Goal: Task Accomplishment & Management: Complete application form

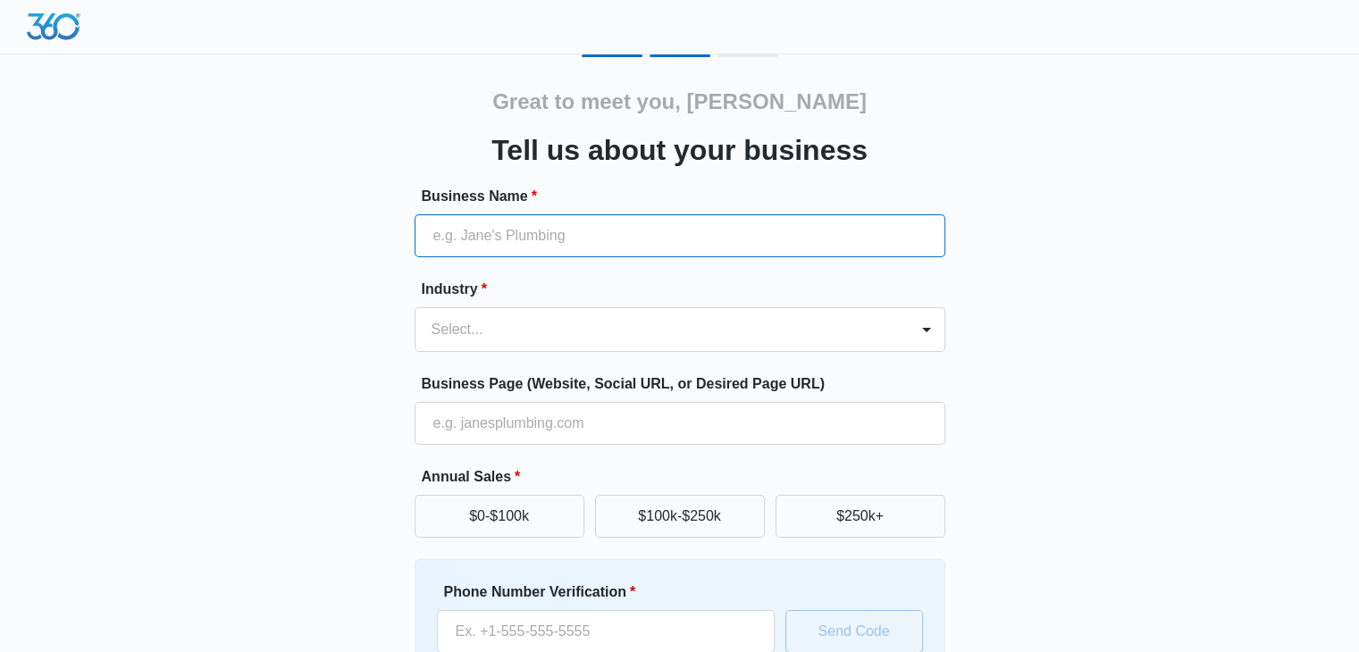
click at [500, 221] on input "Business Name *" at bounding box center [680, 235] width 531 height 43
type input "Timber Tales"
type input "07073199368"
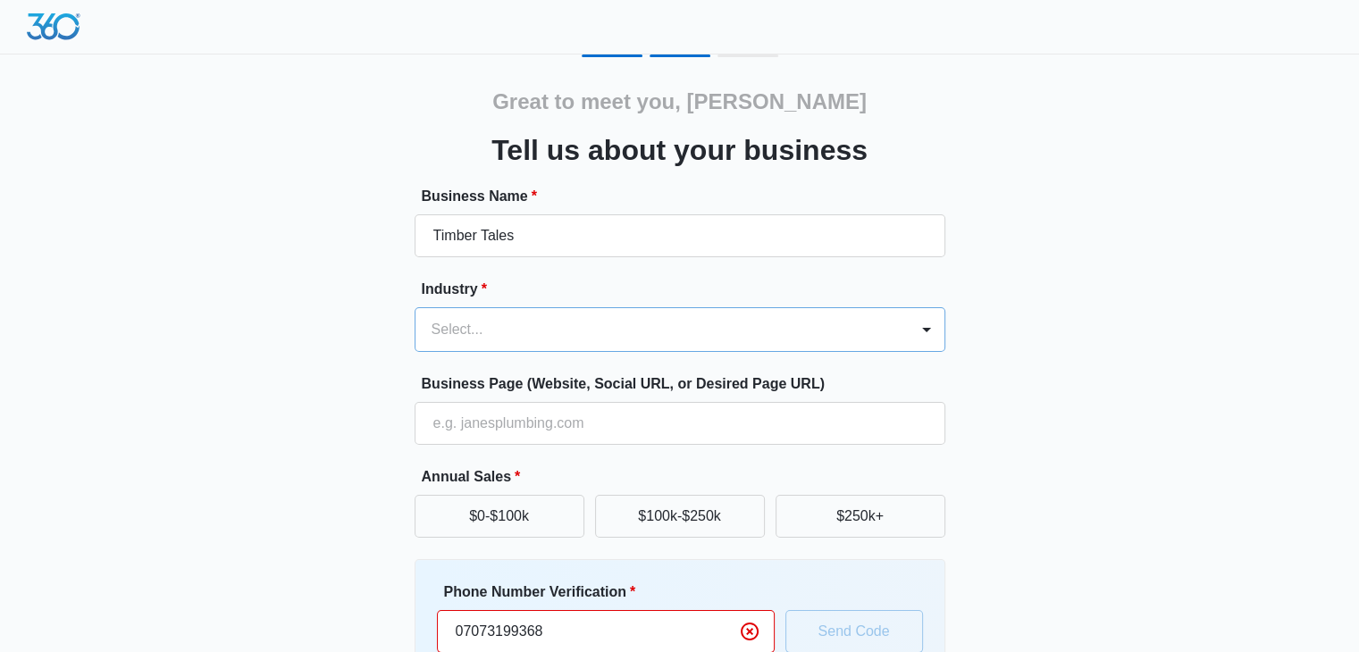
click at [479, 323] on div at bounding box center [659, 329] width 454 height 25
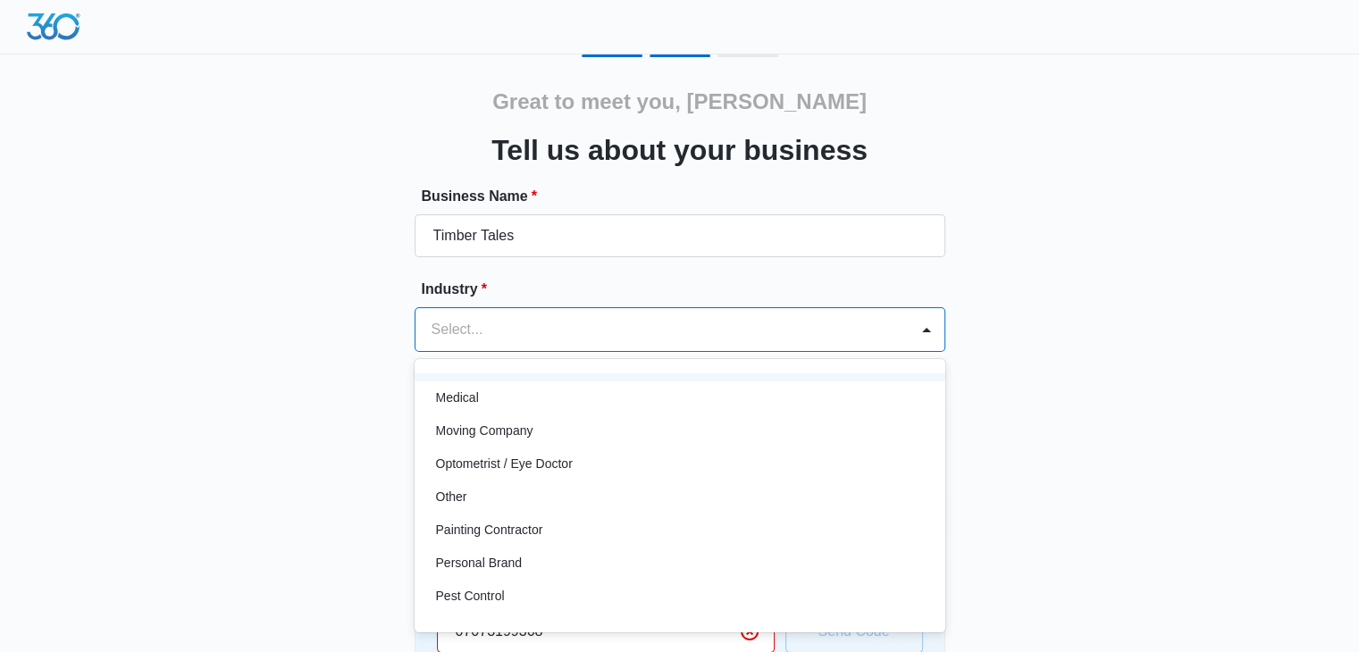
scroll to position [965, 0]
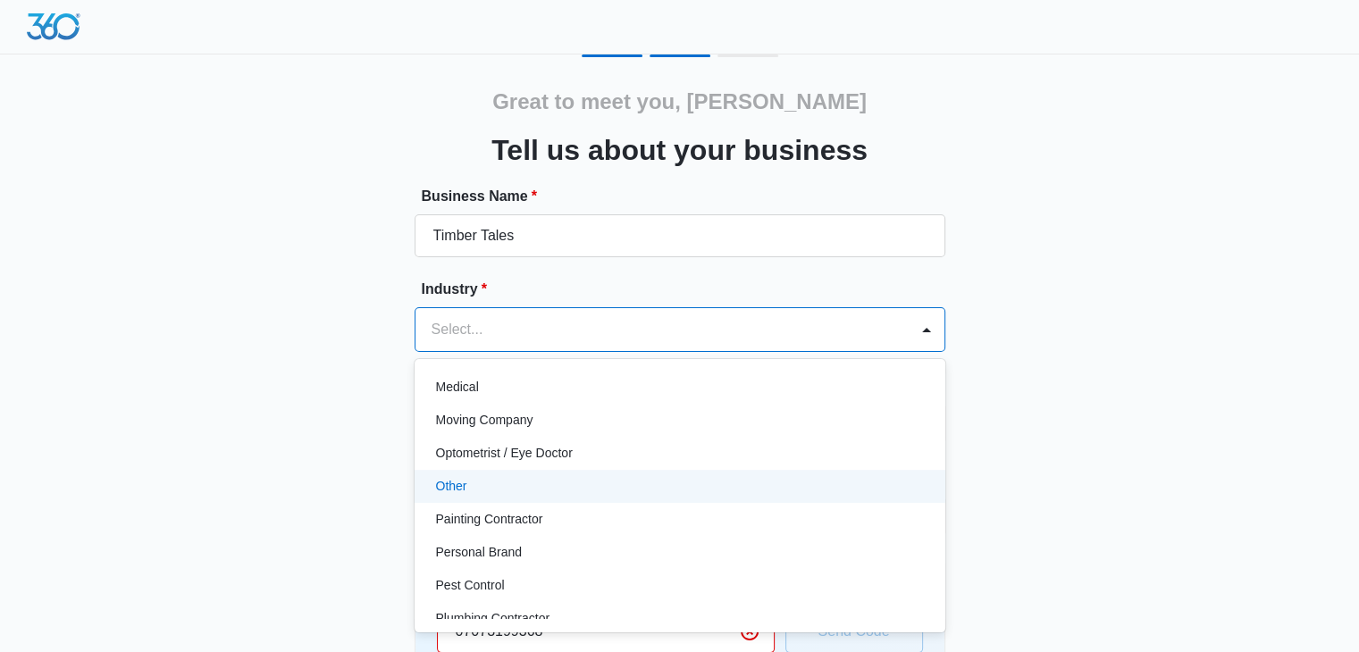
click at [558, 491] on div "Other" at bounding box center [678, 486] width 484 height 19
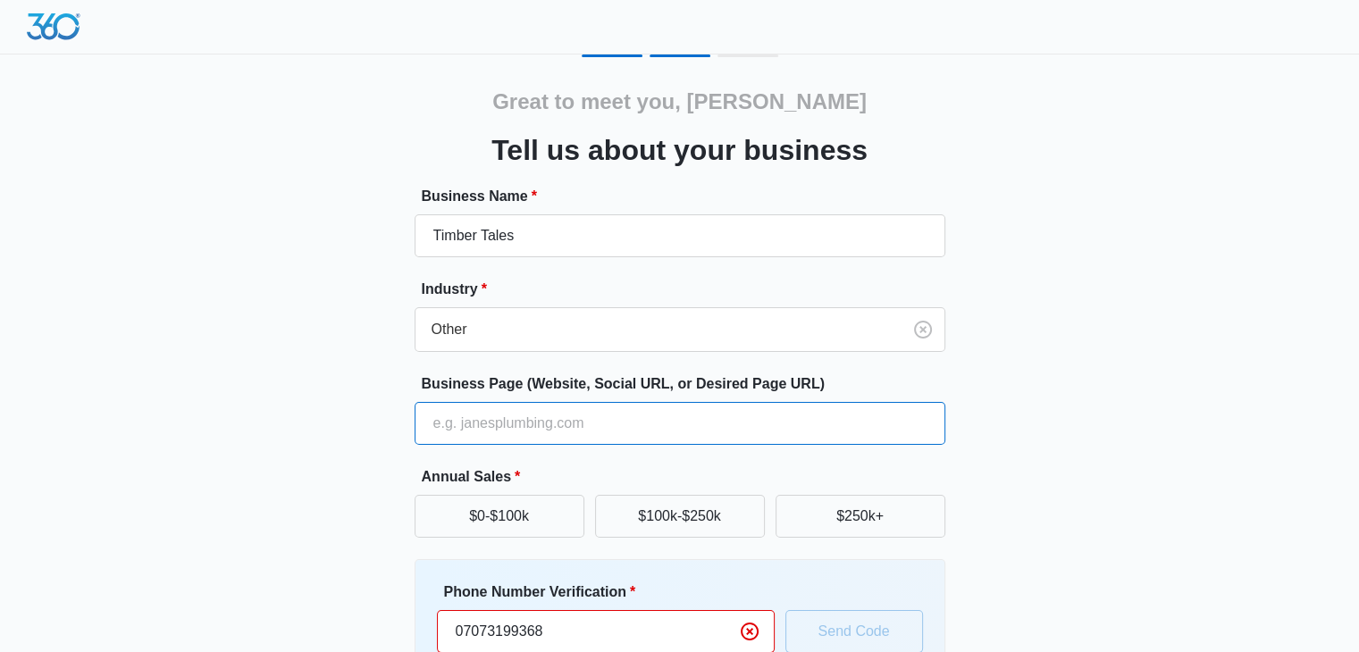
click at [461, 428] on input "Business Page (Website, Social URL, or Desired Page URL)" at bounding box center [680, 423] width 531 height 43
type input "[URL][DOMAIN_NAME]"
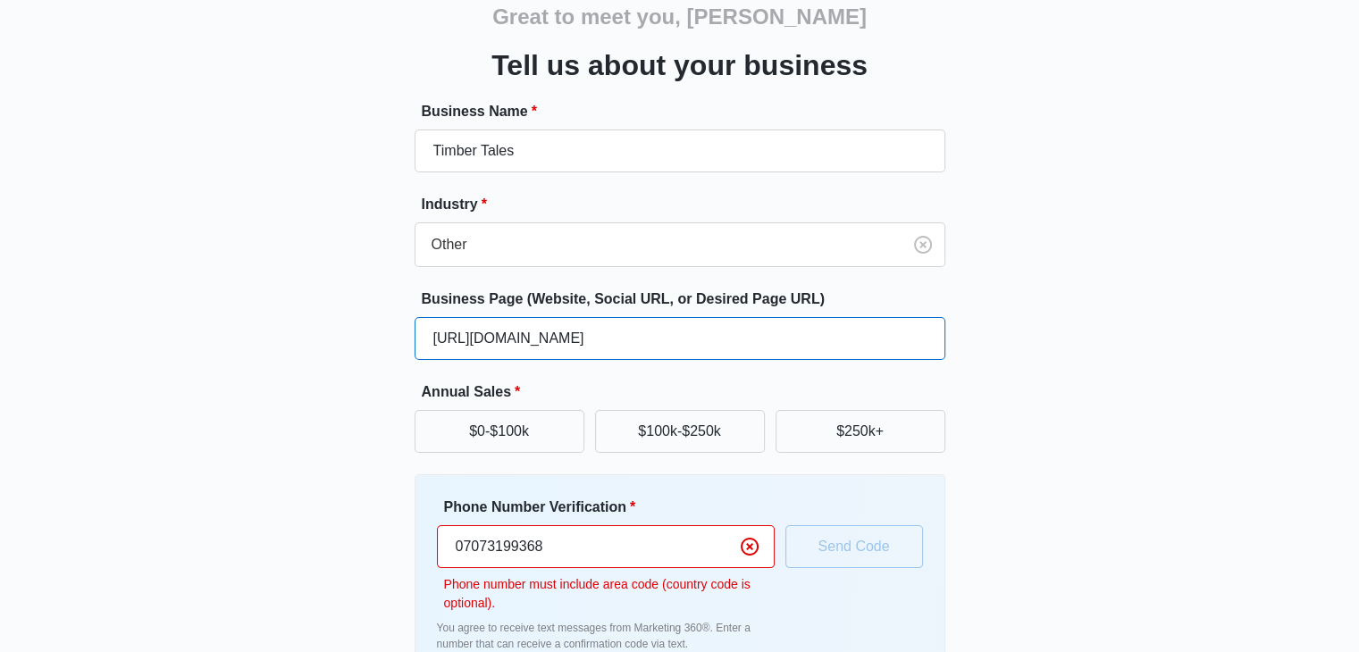
scroll to position [89, 0]
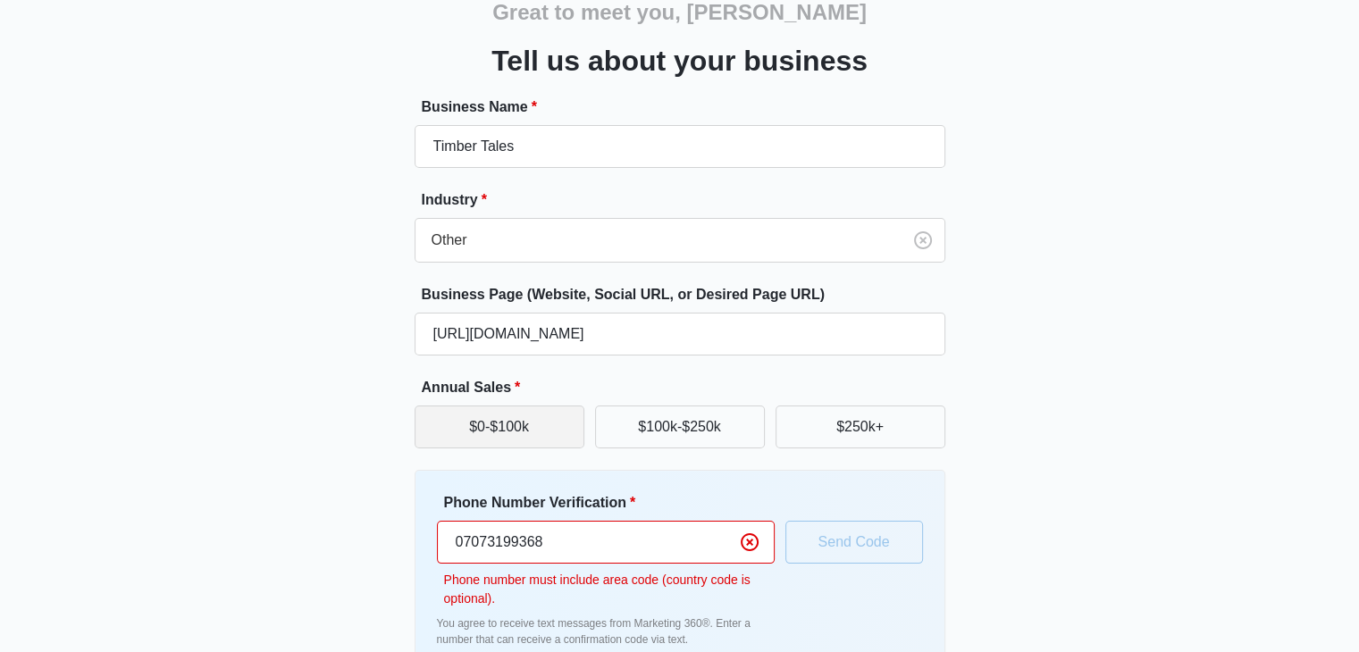
click at [486, 441] on button "$0-$100k" at bounding box center [500, 427] width 170 height 43
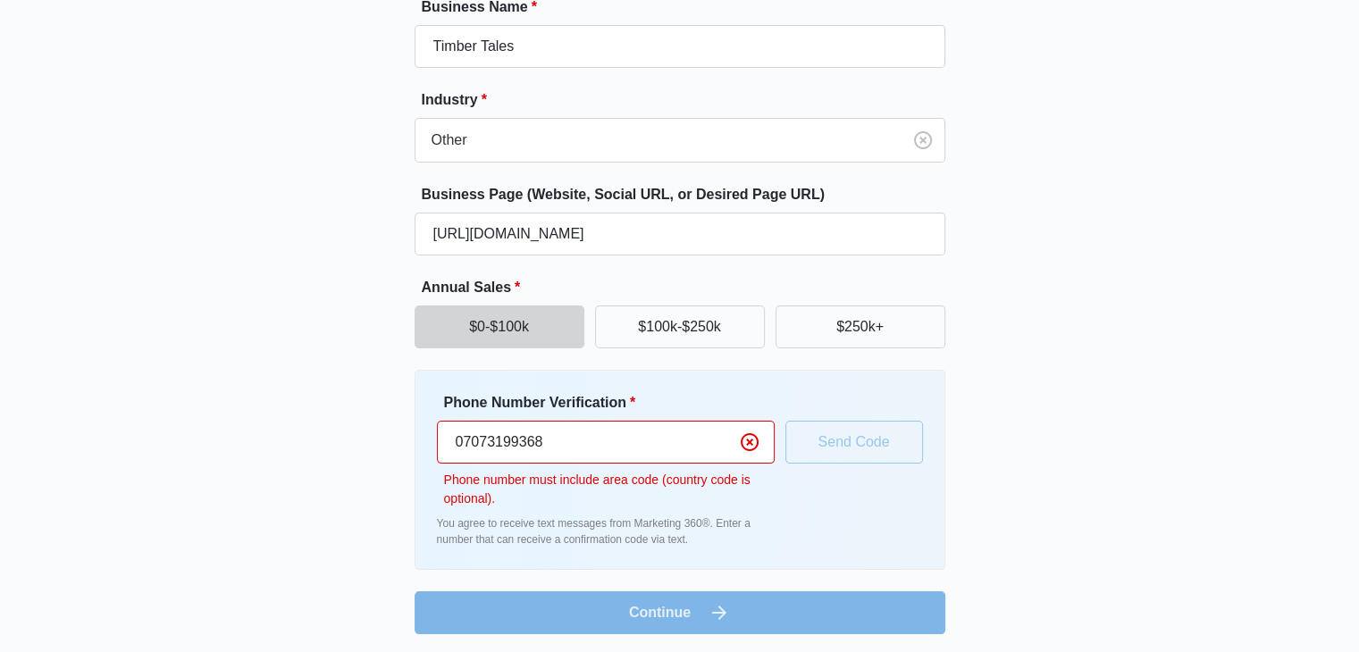
scroll to position [192, 0]
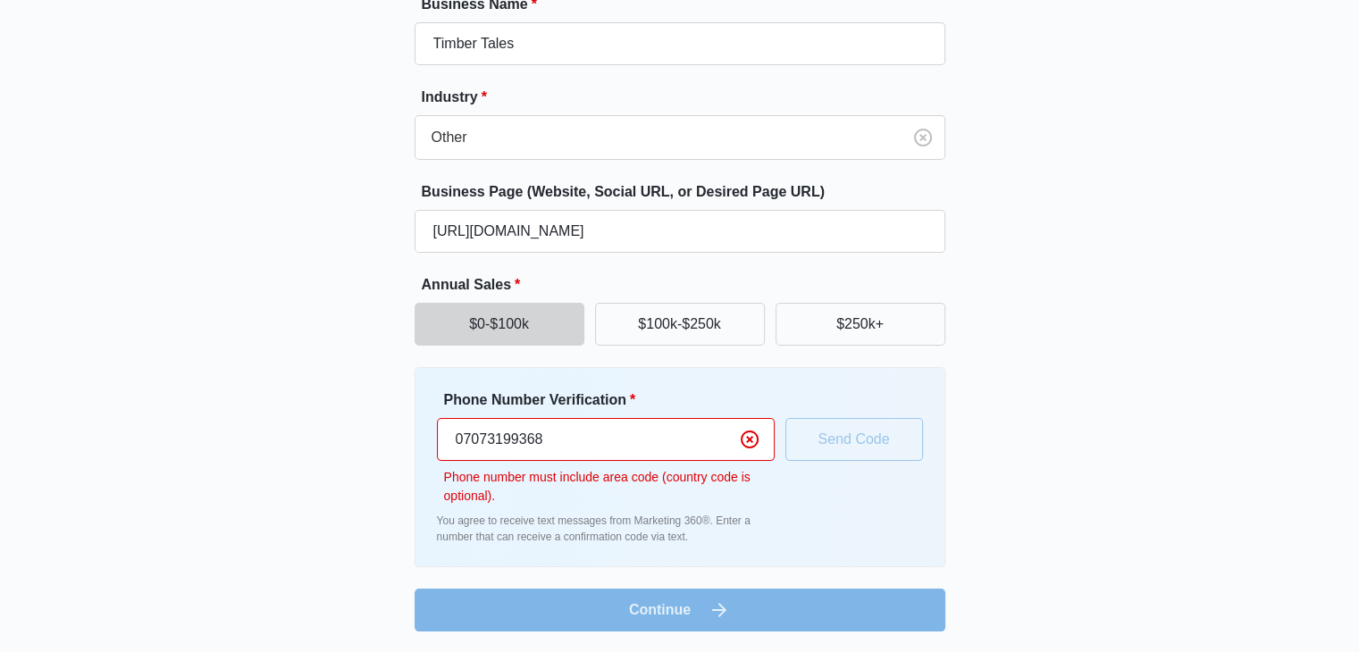
drag, startPoint x: 526, startPoint y: 451, endPoint x: 543, endPoint y: 450, distance: 18.0
click at [543, 450] on input "07073199368" at bounding box center [606, 439] width 338 height 43
drag, startPoint x: 509, startPoint y: 446, endPoint x: 496, endPoint y: 446, distance: 12.5
click at [508, 446] on input "07073199368" at bounding box center [606, 439] width 338 height 43
click at [475, 430] on input "07073199368" at bounding box center [606, 439] width 338 height 43
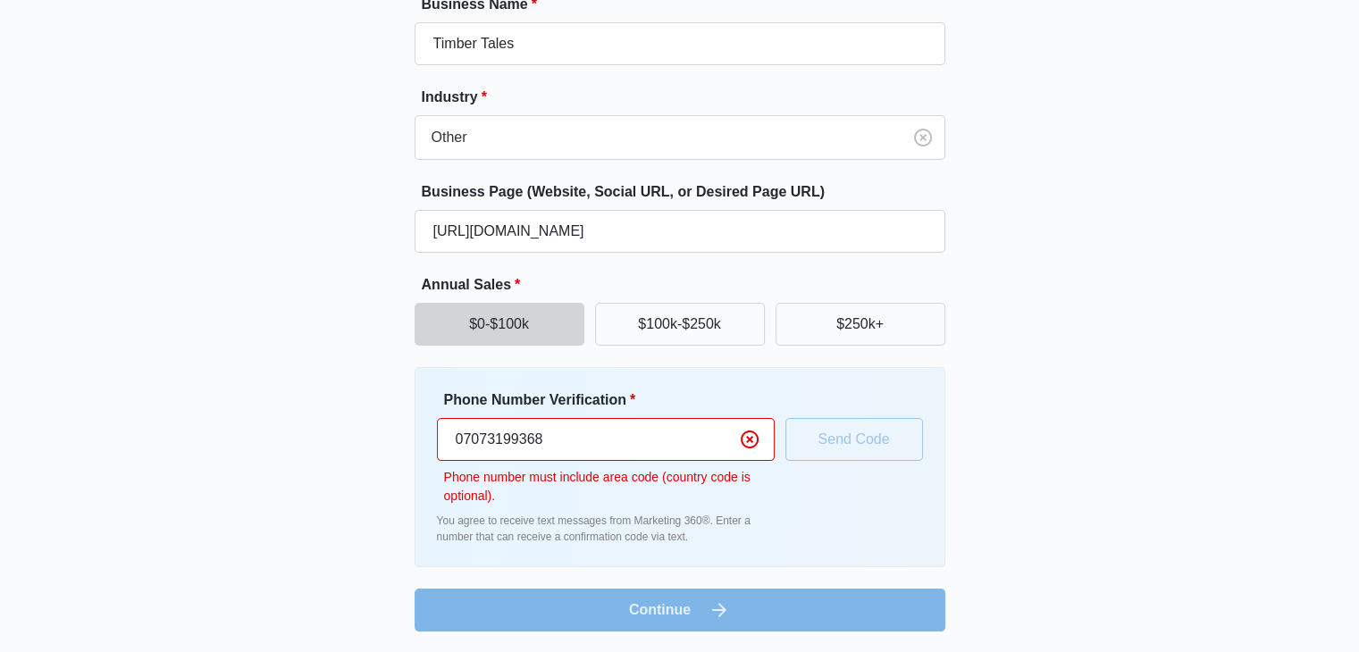
click at [463, 433] on input "07073199368" at bounding box center [606, 439] width 338 height 43
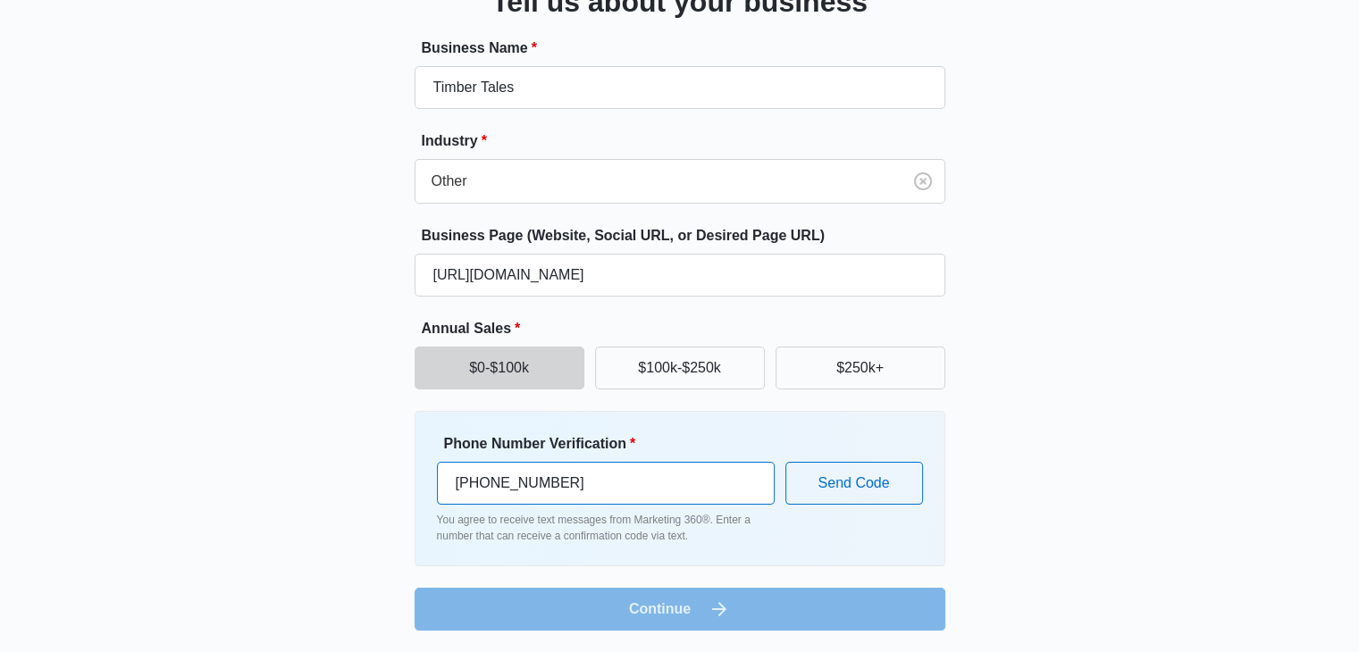
scroll to position [147, 0]
type input "[PHONE_NUMBER]"
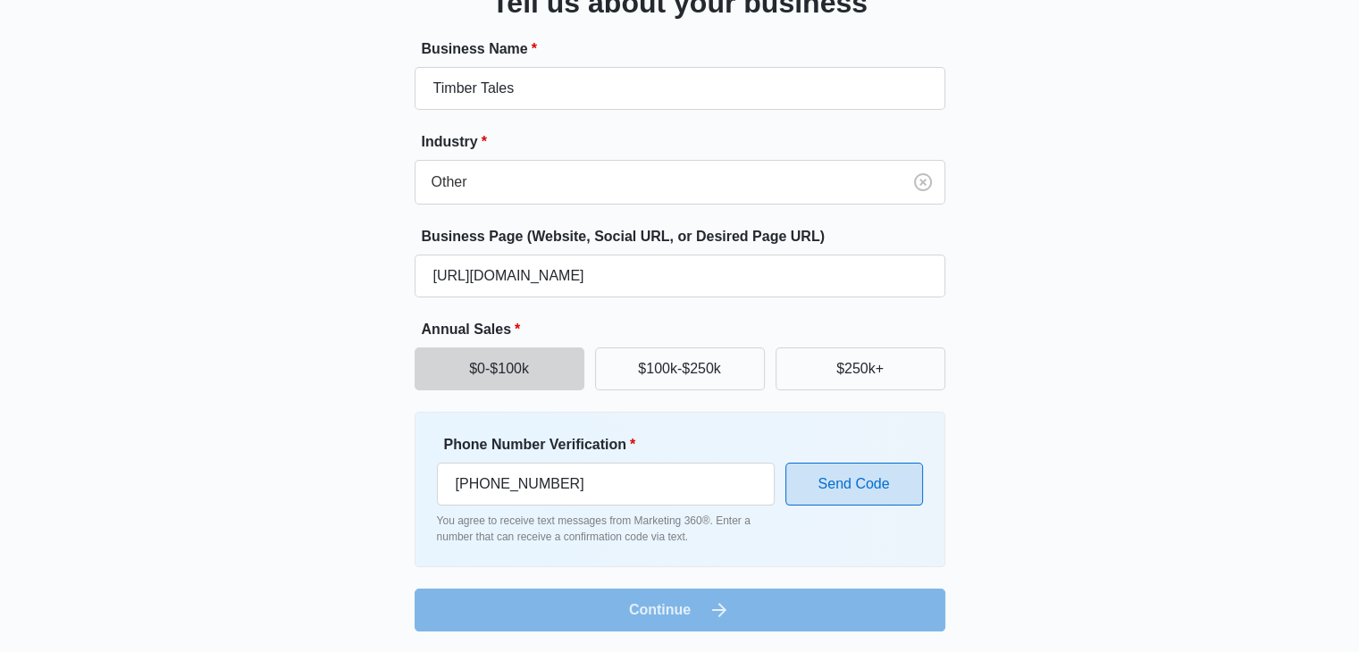
click at [794, 490] on button "Send Code" at bounding box center [855, 484] width 138 height 43
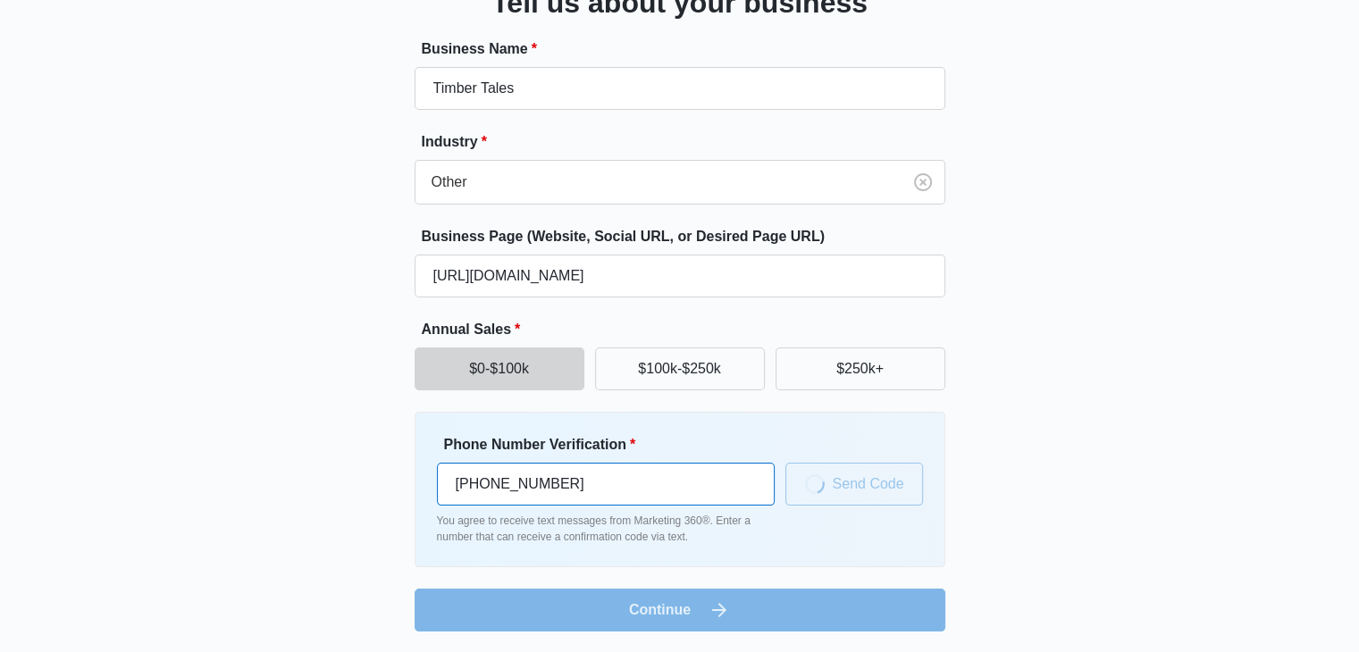
drag, startPoint x: 561, startPoint y: 482, endPoint x: 422, endPoint y: 492, distance: 139.8
click at [422, 492] on div "Phone Number Verification * [PHONE_NUMBER] You agree to receive text messages f…" at bounding box center [680, 490] width 531 height 156
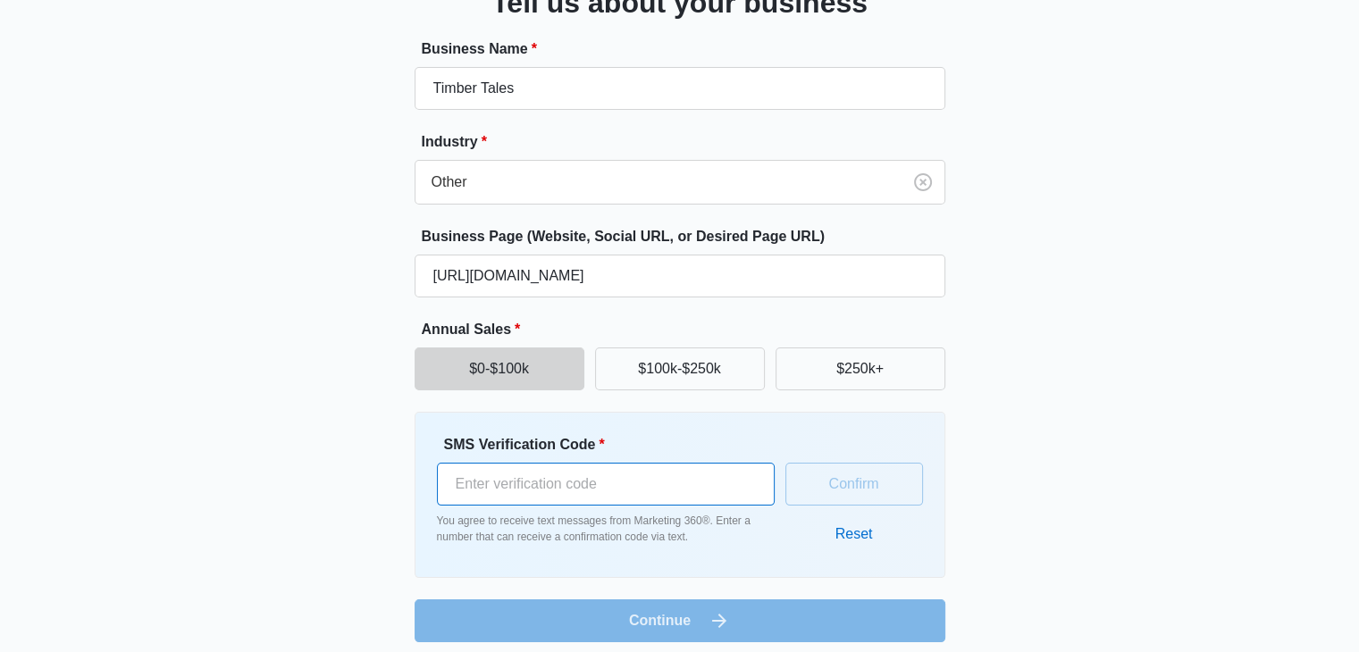
click at [488, 496] on input "SMS Verification Code *" at bounding box center [606, 484] width 338 height 43
type input "9"
type input "536651"
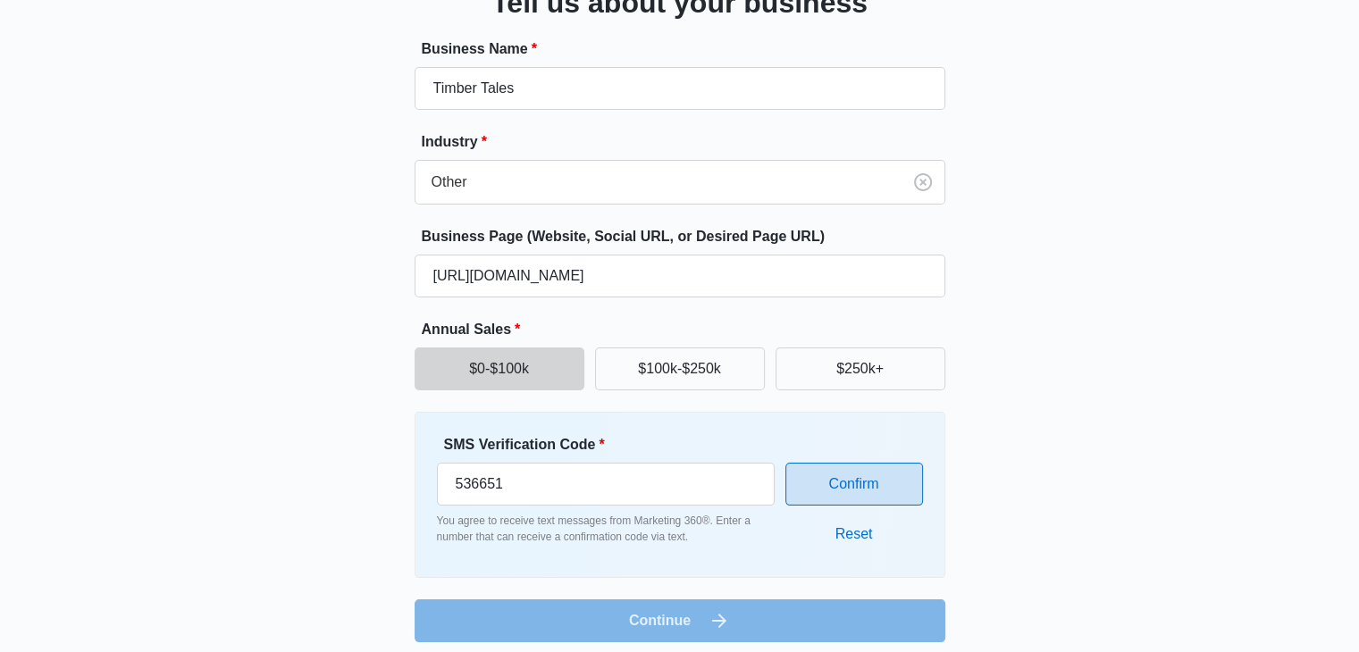
click at [828, 476] on button "Confirm" at bounding box center [855, 484] width 138 height 43
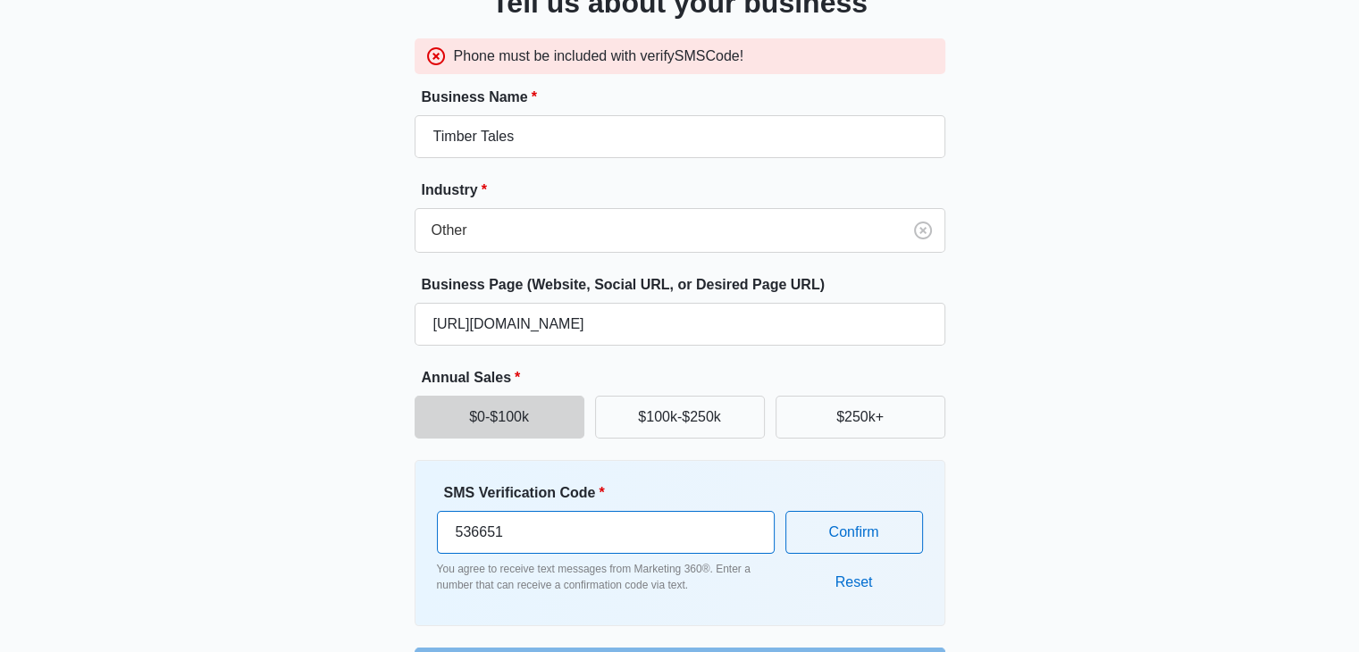
click at [391, 544] on div "Great to meet you, [PERSON_NAME] Tell us about your business Phone must be incl…" at bounding box center [680, 299] width 1072 height 784
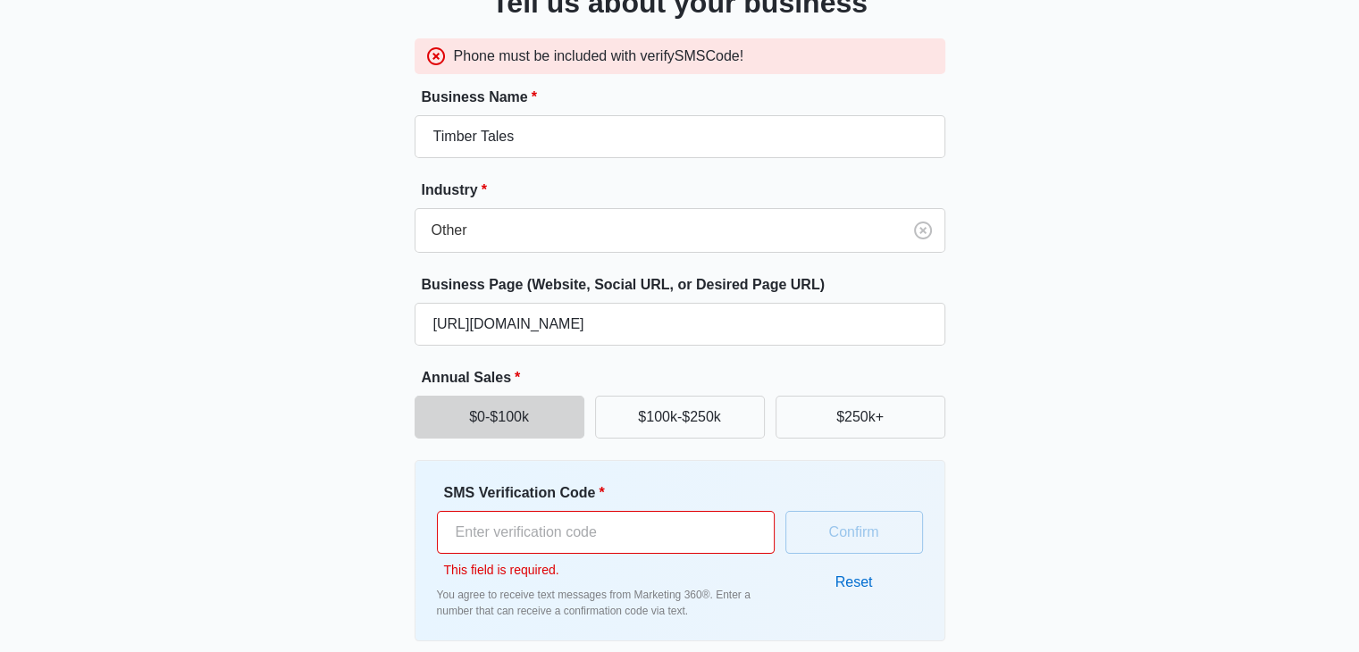
type input "-1"
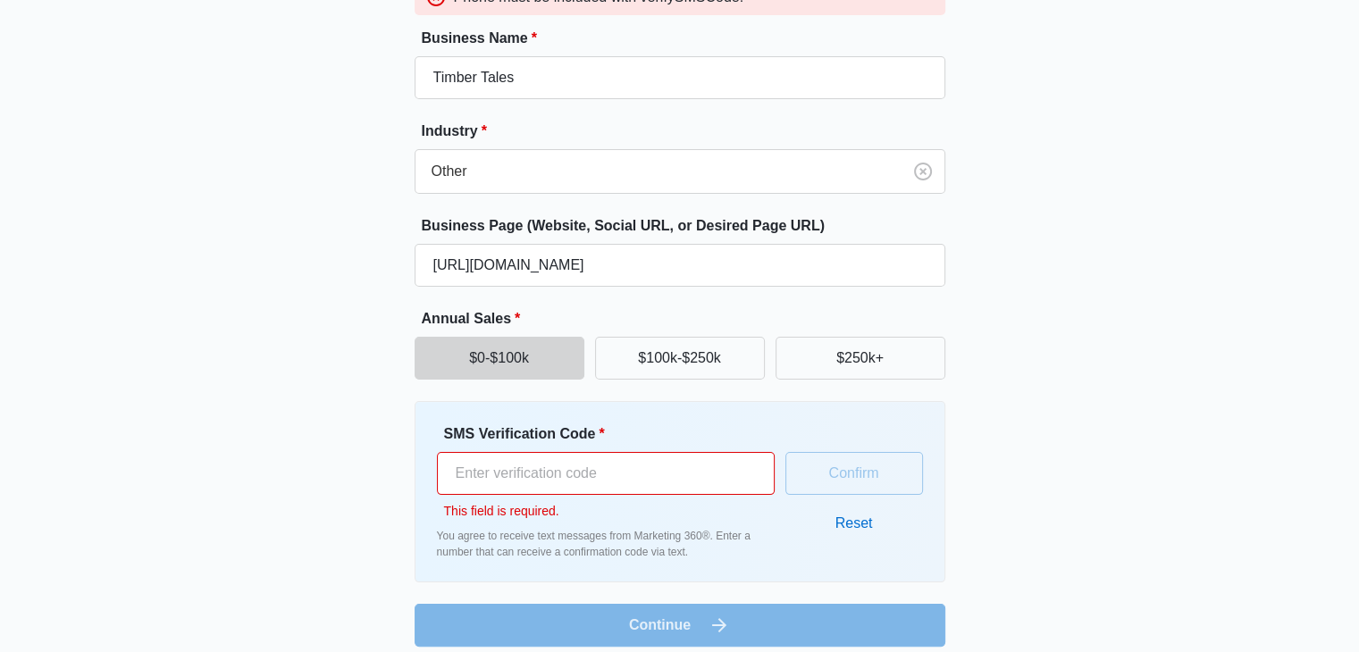
click at [472, 474] on input "SMS Verification Code *" at bounding box center [606, 473] width 338 height 43
click at [878, 513] on button "Reset" at bounding box center [854, 523] width 73 height 43
click at [495, 463] on input "Phone Number Verification *" at bounding box center [606, 473] width 338 height 43
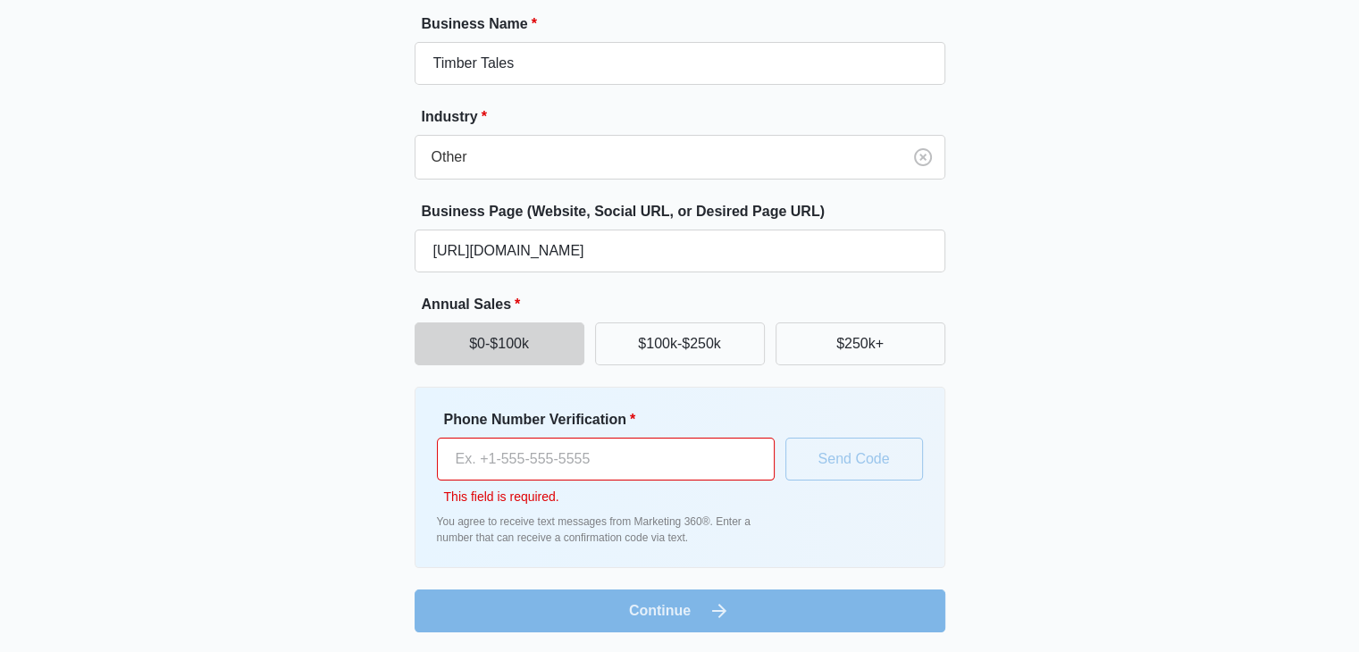
scroll to position [173, 0]
click at [511, 473] on input "Phone Number Verification *" at bounding box center [606, 458] width 338 height 43
click at [300, 502] on div "Great to meet you, Timber Tell us about your business Business Name * Timber Ta…" at bounding box center [680, 256] width 1072 height 751
click at [521, 446] on input "Phone Number Verification *" at bounding box center [606, 458] width 338 height 43
click at [516, 448] on input "+91" at bounding box center [606, 458] width 338 height 43
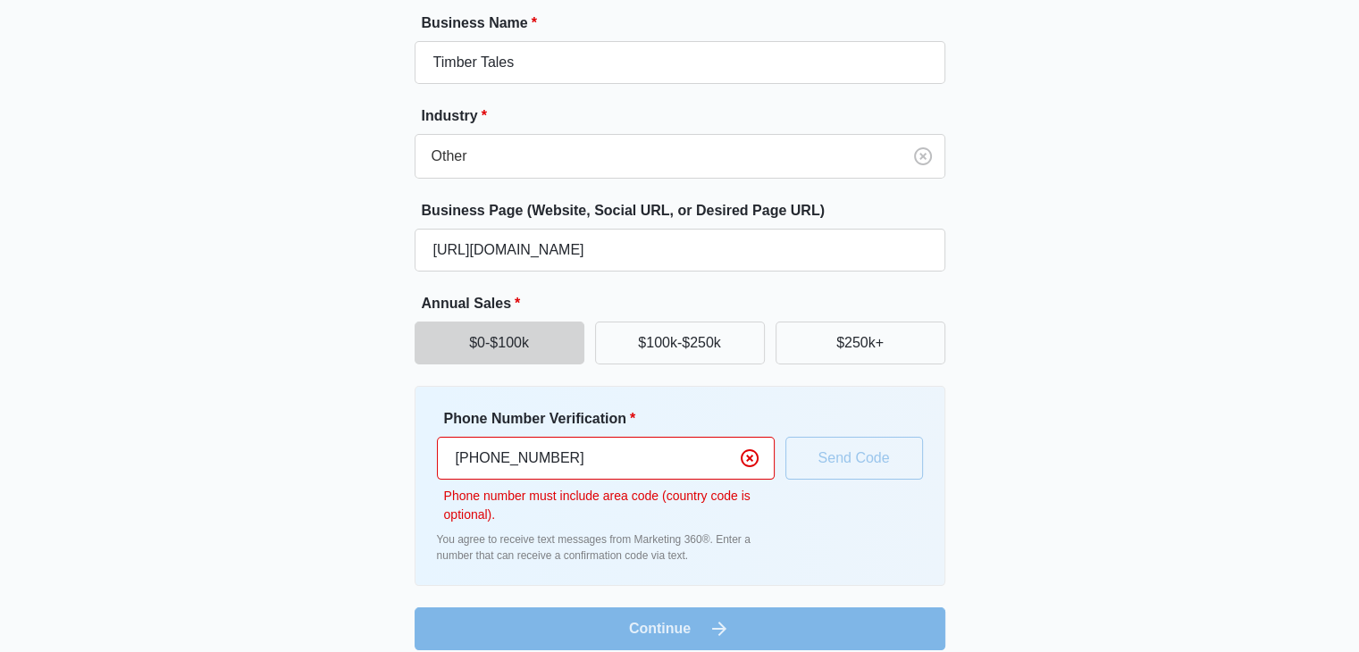
click at [508, 492] on p "Phone number must include area code (country code is optional)." at bounding box center [609, 506] width 331 height 38
click at [465, 463] on input "[PHONE_NUMBER]" at bounding box center [606, 458] width 338 height 43
drag, startPoint x: 453, startPoint y: 455, endPoint x: 468, endPoint y: 455, distance: 15.2
click at [468, 455] on input "917877180167" at bounding box center [606, 458] width 338 height 43
type input "[PHONE_NUMBER]"
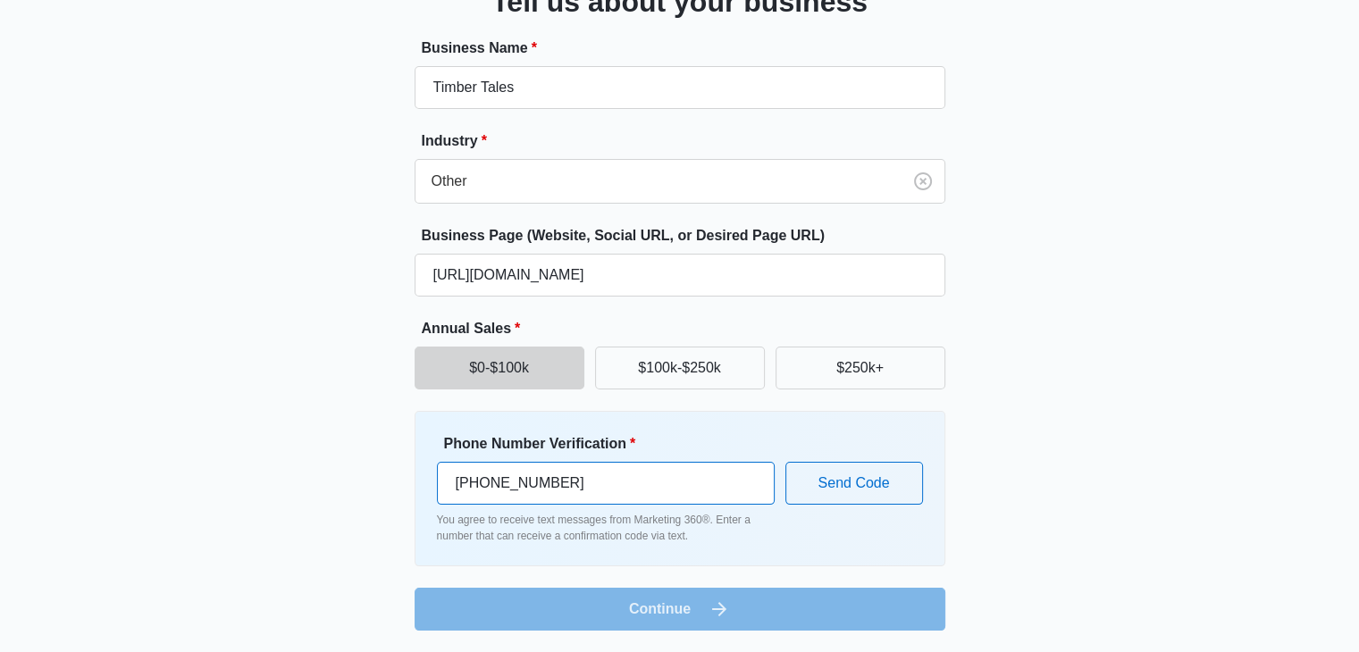
scroll to position [147, 0]
drag, startPoint x: 587, startPoint y: 495, endPoint x: 253, endPoint y: 520, distance: 335.2
click at [253, 520] on div "Great to meet you, Timber Tell us about your business Business Name * Timber Ta…" at bounding box center [680, 269] width 1072 height 725
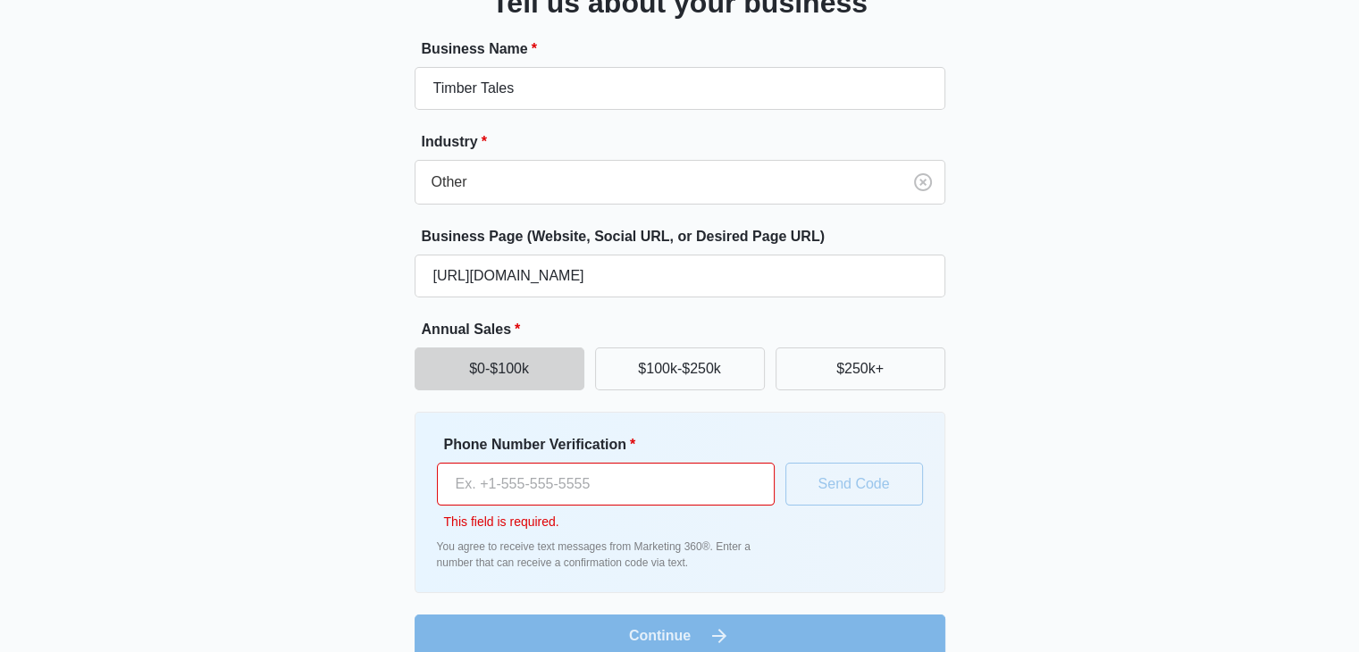
scroll to position [173, 0]
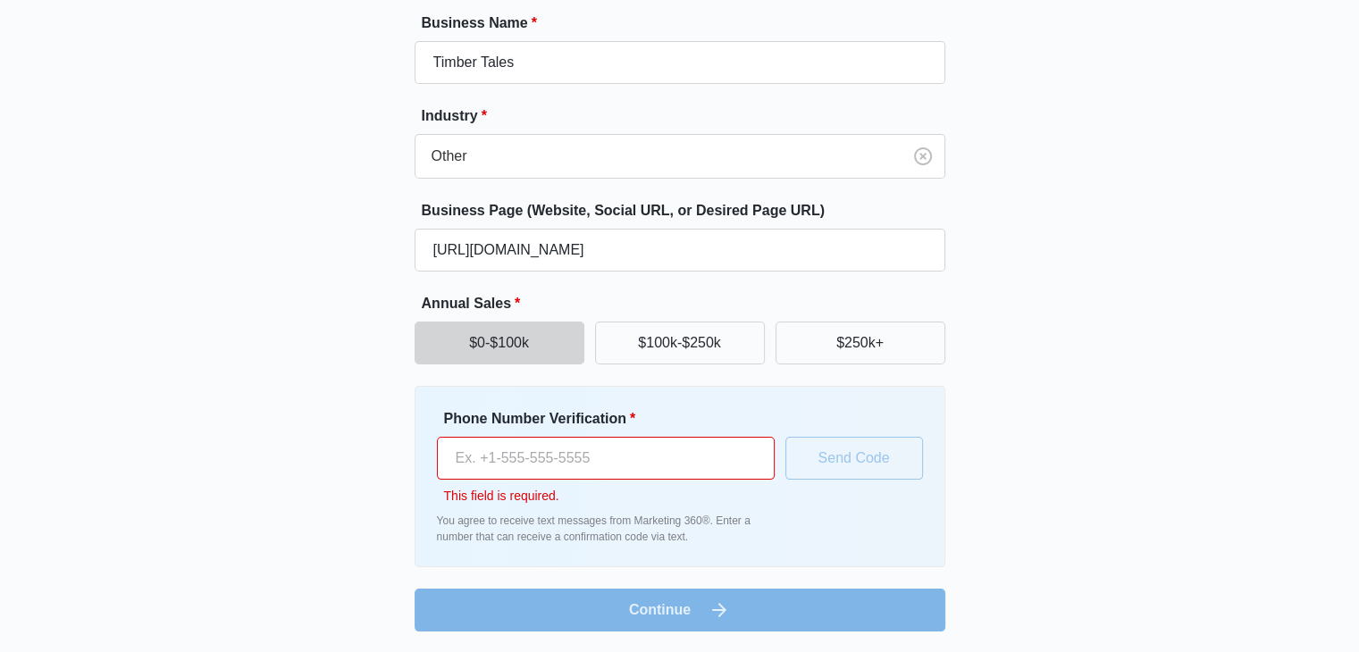
click at [467, 474] on input "Phone Number Verification *" at bounding box center [606, 458] width 338 height 43
click at [576, 469] on input "Phone Number Verification *" at bounding box center [606, 458] width 338 height 43
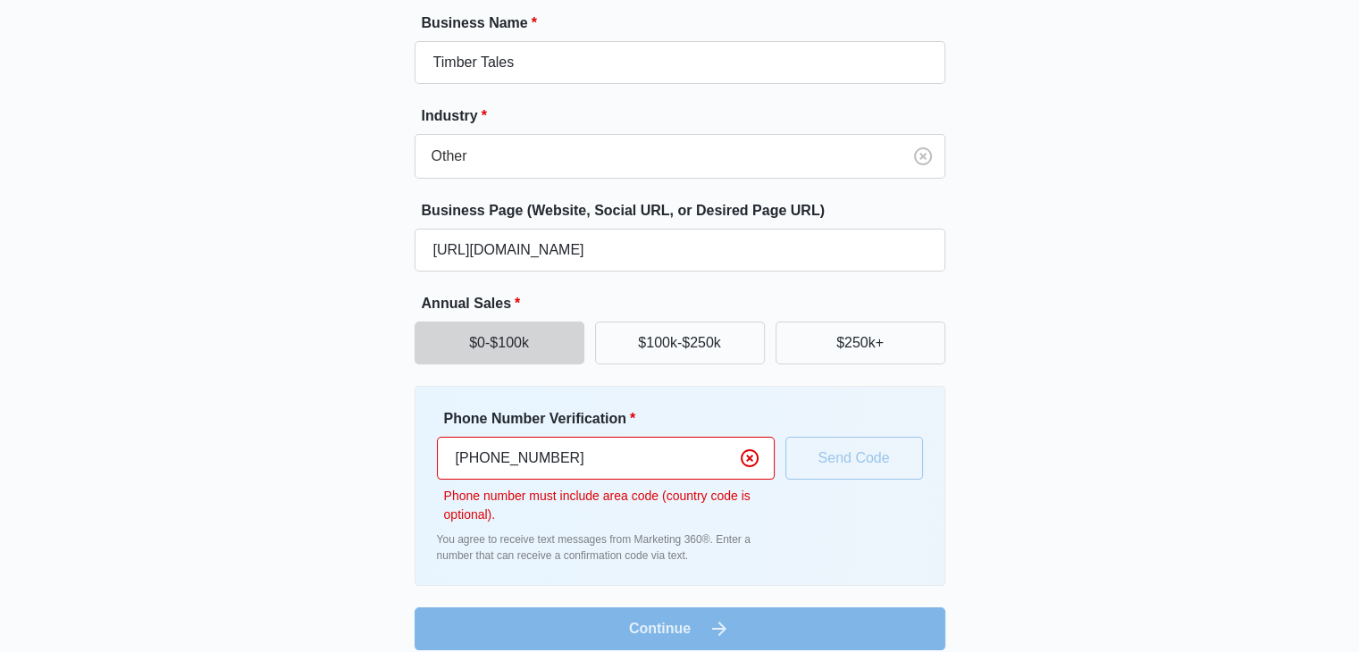
scroll to position [147, 0]
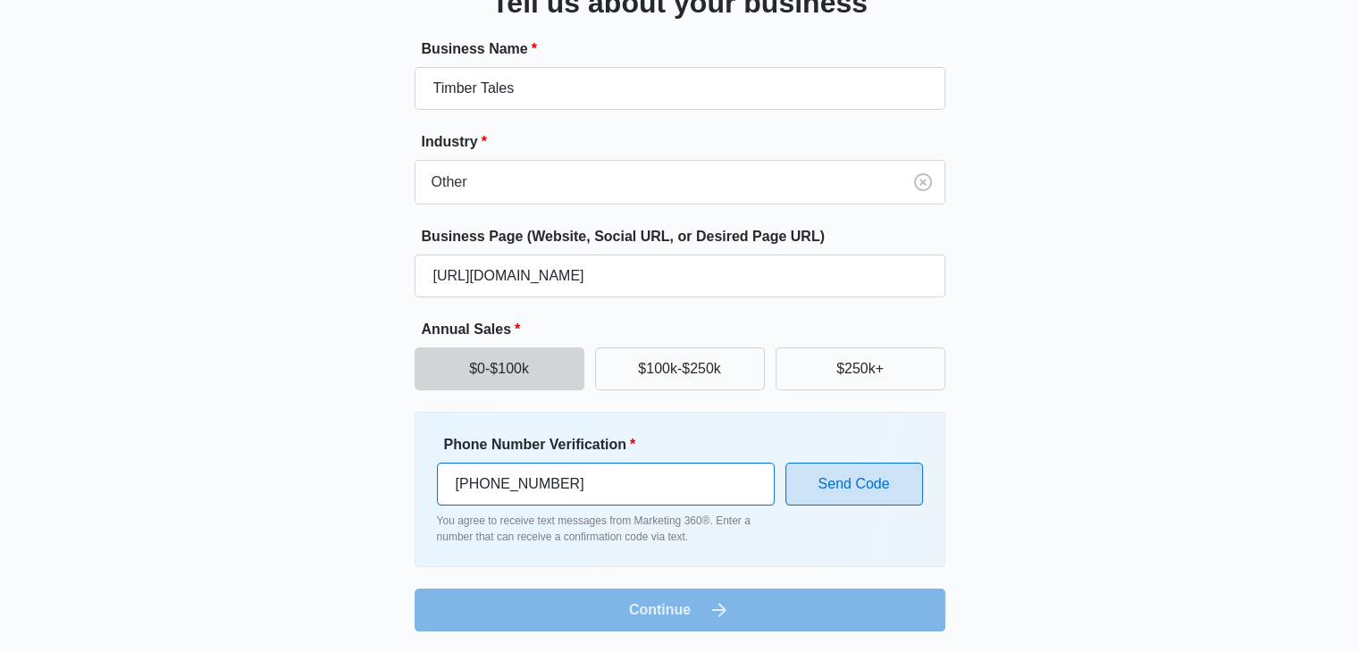
type input "[PHONE_NUMBER]"
click at [815, 502] on button "Send Code" at bounding box center [855, 484] width 138 height 43
